Goal: Check status

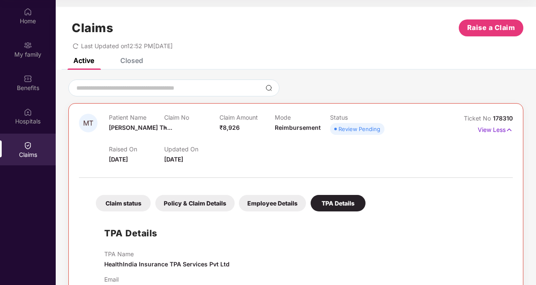
scroll to position [28, 0]
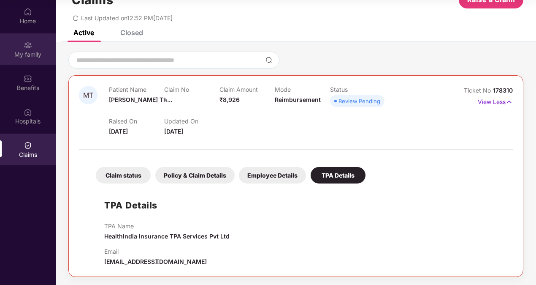
click at [28, 52] on div "My family" at bounding box center [28, 54] width 56 height 8
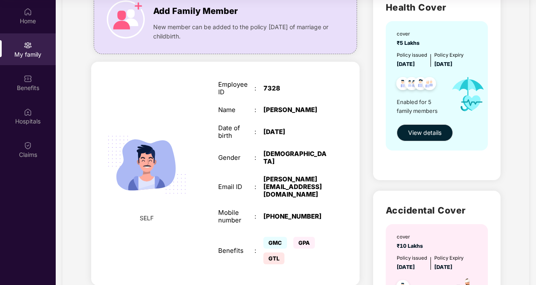
scroll to position [127, 0]
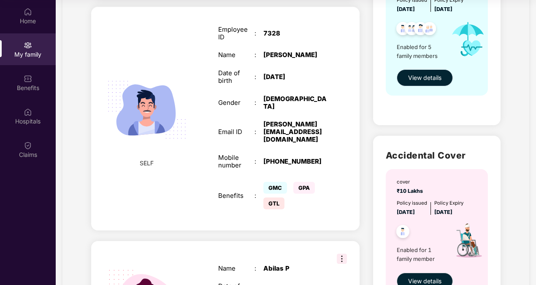
click at [439, 81] on span "View details" at bounding box center [424, 77] width 33 height 9
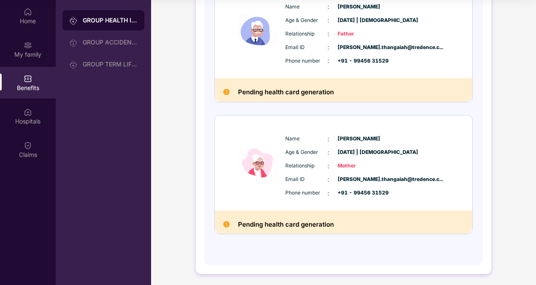
scroll to position [277, 0]
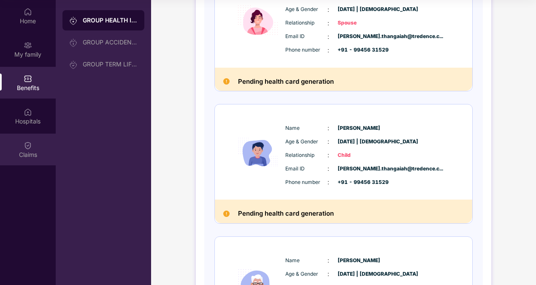
click at [28, 153] on div "Claims" at bounding box center [28, 154] width 56 height 8
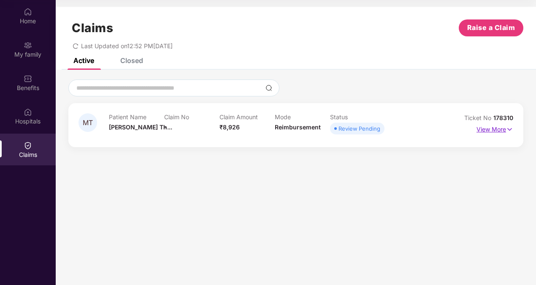
click at [494, 132] on p "View More" at bounding box center [495, 127] width 37 height 11
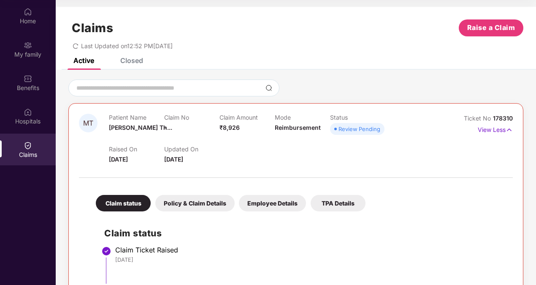
scroll to position [80, 0]
